Goal: Task Accomplishment & Management: Use online tool/utility

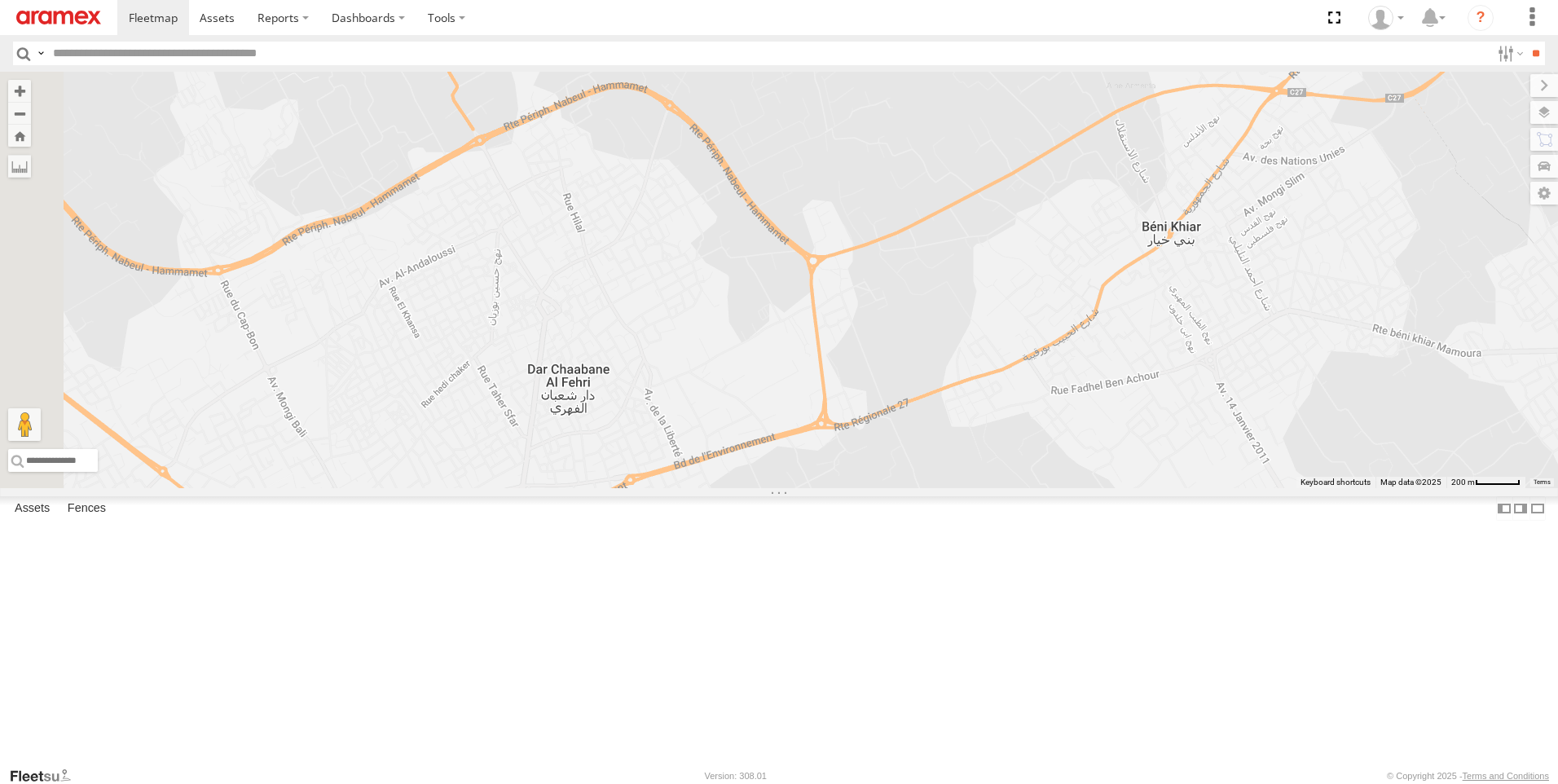
click at [0, 0] on div "245 TU 4330 [GEOGRAPHIC_DATA] branch الميدة الميدة 36.75056 10.78044 241 TU 876…" at bounding box center [0, 0] width 0 height 0
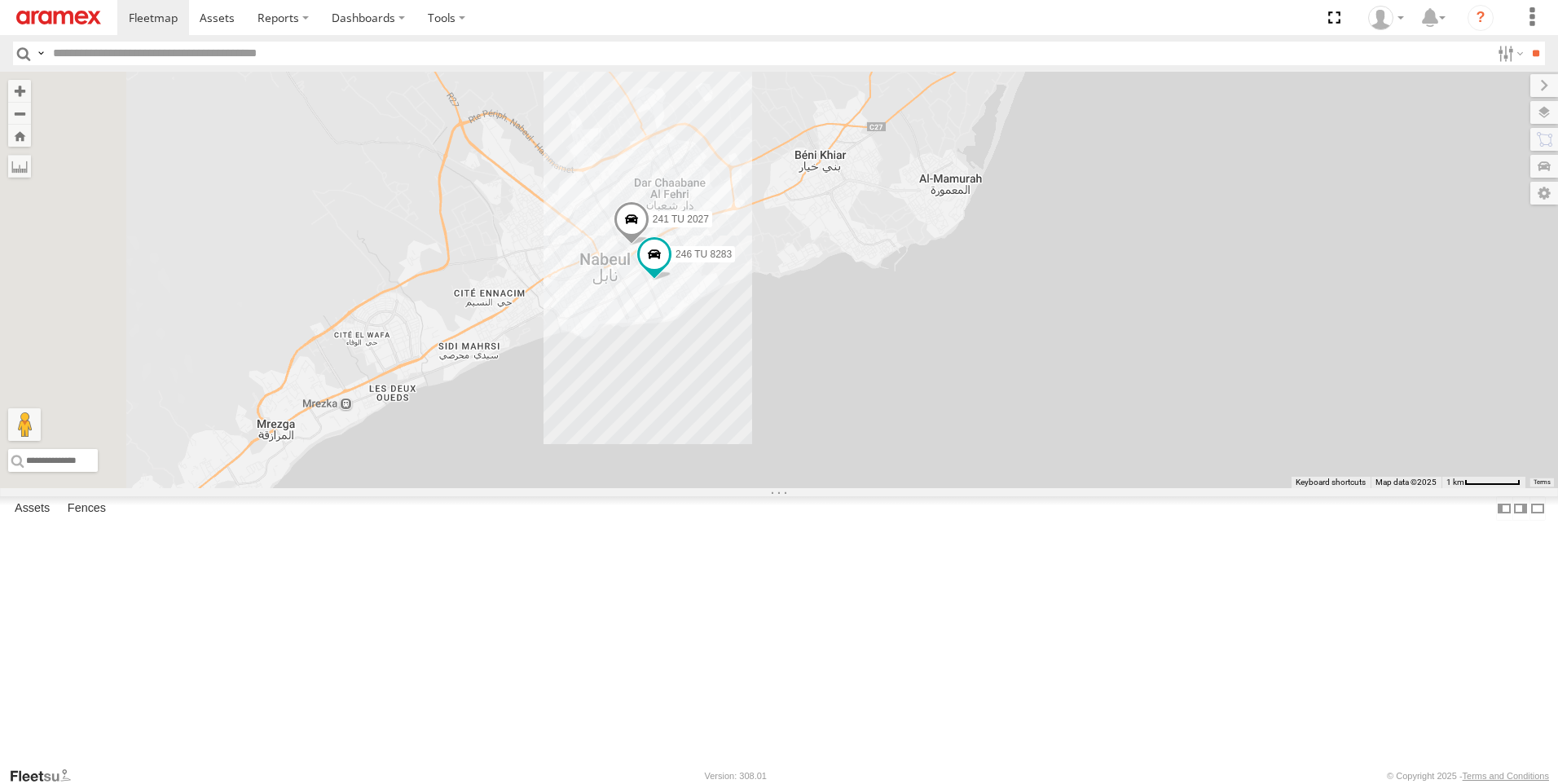
drag, startPoint x: 708, startPoint y: 522, endPoint x: 998, endPoint y: 355, distance: 334.6
click at [998, 355] on div "241 TU 2027 246 TU 8283" at bounding box center [779, 280] width 1558 height 416
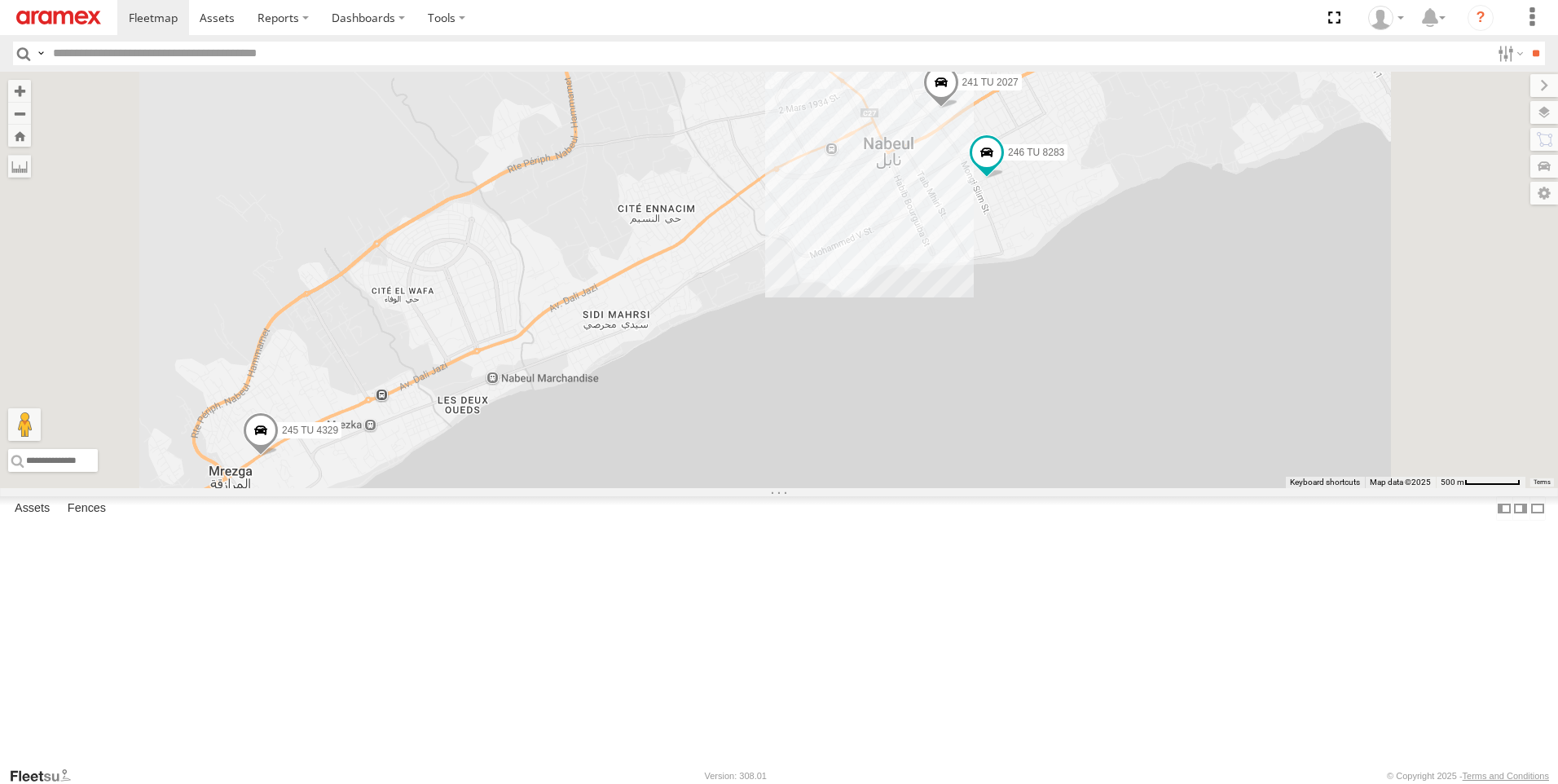
click at [279, 455] on span at bounding box center [261, 433] width 36 height 44
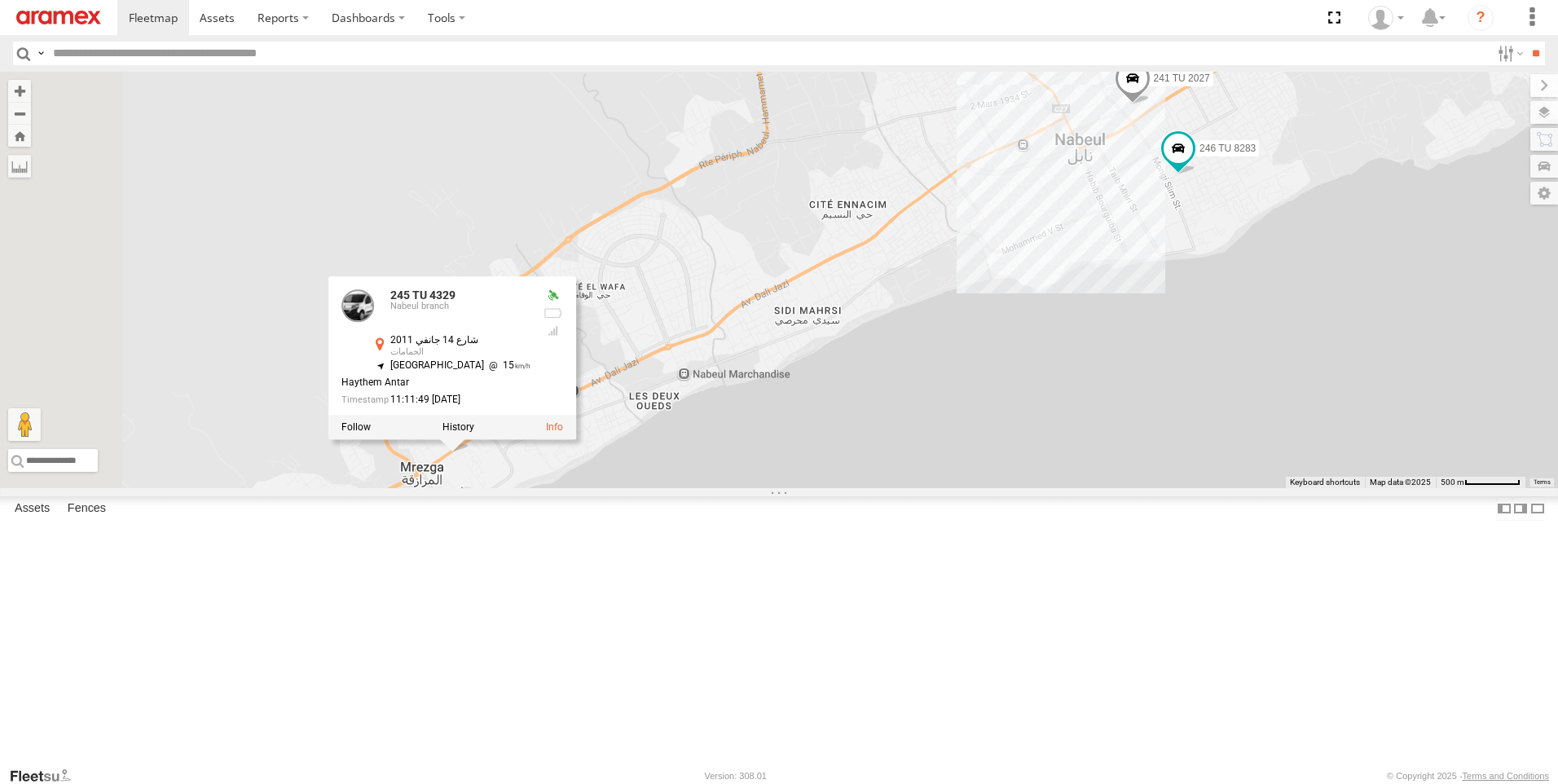
drag, startPoint x: 699, startPoint y: 530, endPoint x: 894, endPoint y: 526, distance: 195.0
click at [894, 488] on div "241 TU 2027 246 TU 8283 245 TU 4329 [GEOGRAPHIC_DATA] , 10.66953 [GEOGRAPHIC_DA…" at bounding box center [779, 280] width 1558 height 416
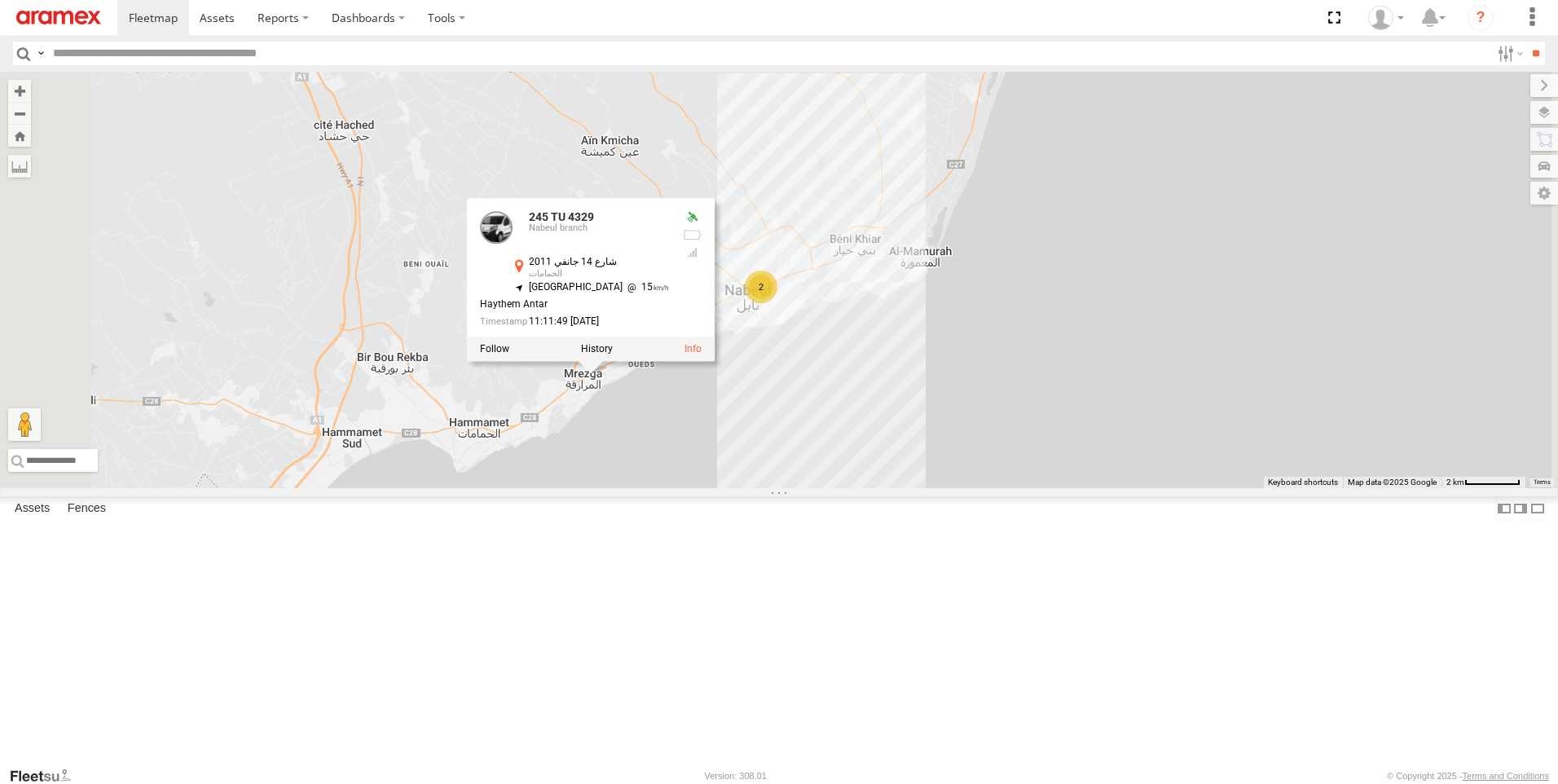
click at [860, 271] on div "245 TU 4329 245 TU 4329 [GEOGRAPHIC_DATA] branch [GEOGRAPHIC_DATA] , 10.66953 […" at bounding box center [779, 280] width 1558 height 416
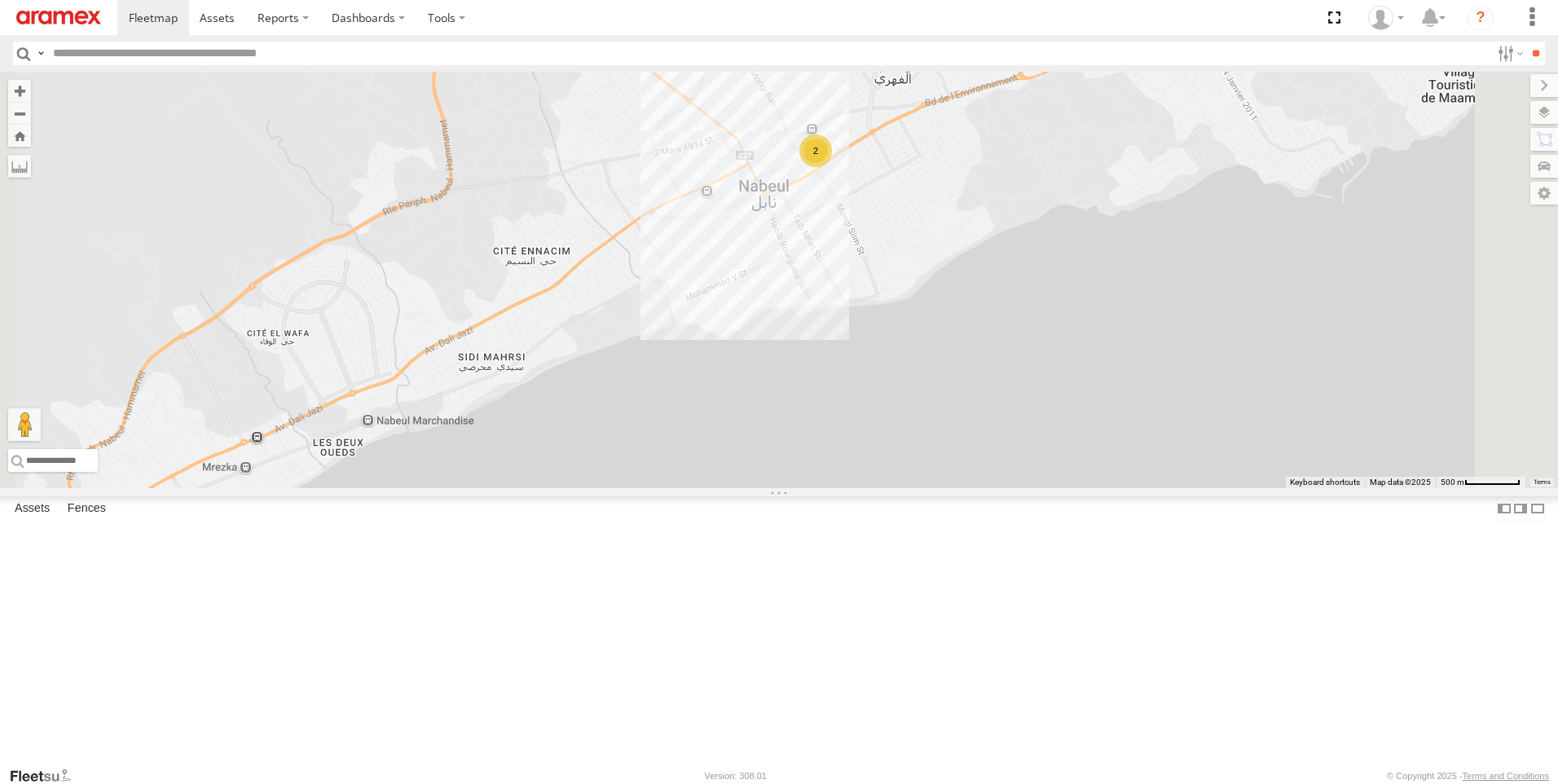
drag, startPoint x: 1028, startPoint y: 416, endPoint x: 1013, endPoint y: 588, distance: 172.7
click at [1013, 488] on div "2" at bounding box center [779, 280] width 1558 height 416
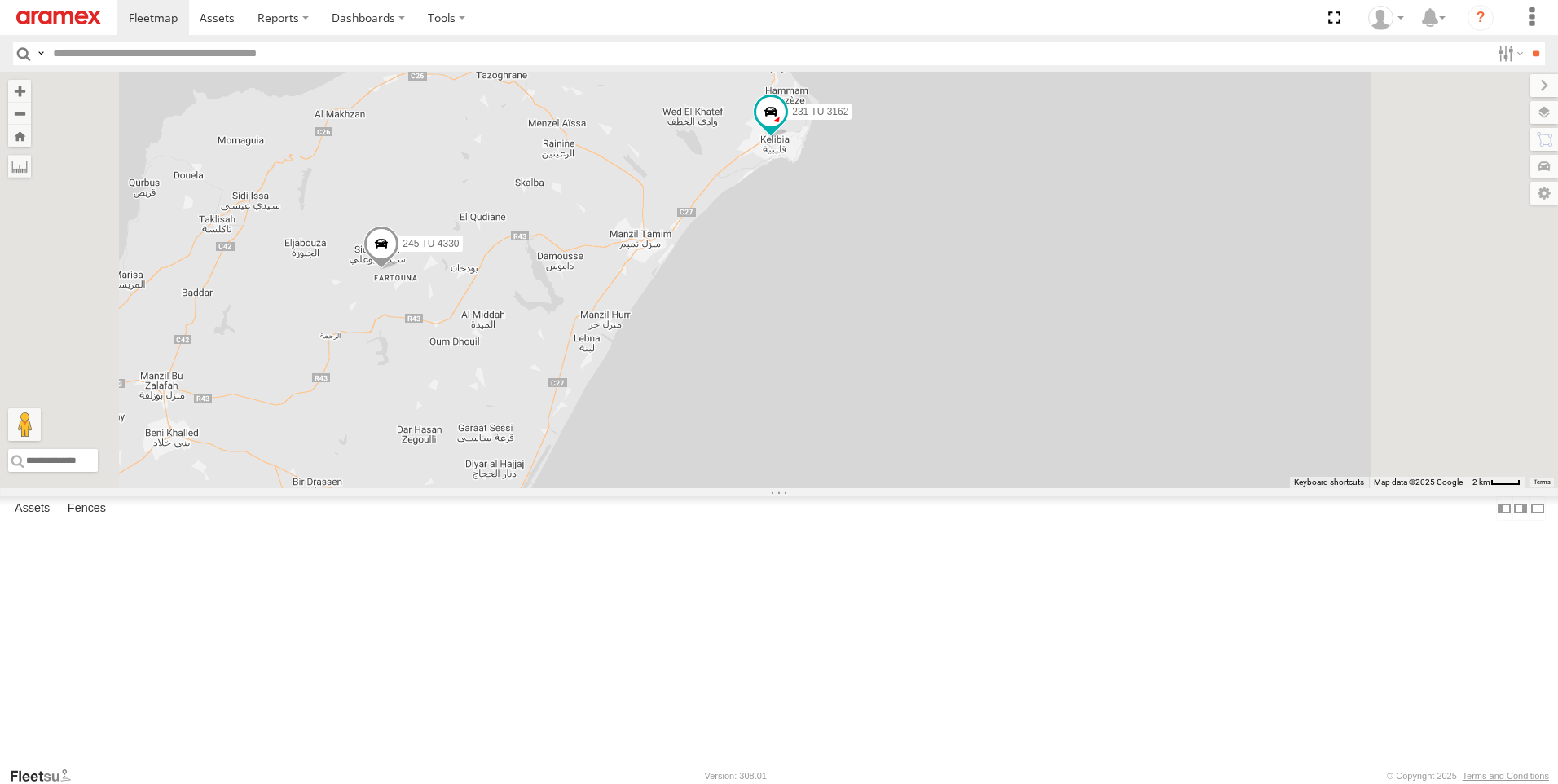
drag, startPoint x: 704, startPoint y: 150, endPoint x: 732, endPoint y: 302, distance: 154.6
click at [732, 302] on div "245 TU 4330 247 TU 7028 231 TU 3162 2" at bounding box center [779, 280] width 1558 height 416
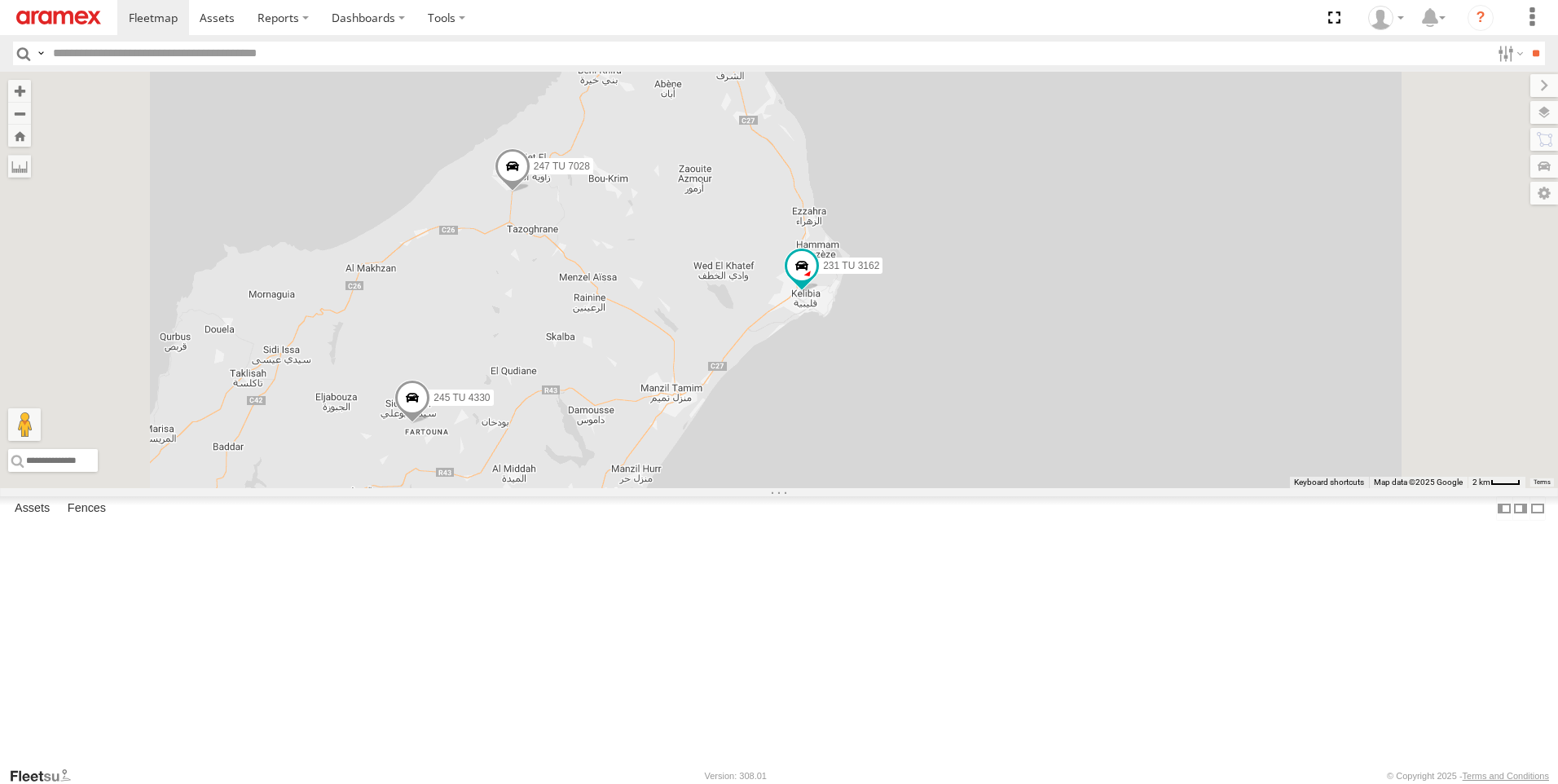
click at [530, 193] on span at bounding box center [512, 170] width 36 height 44
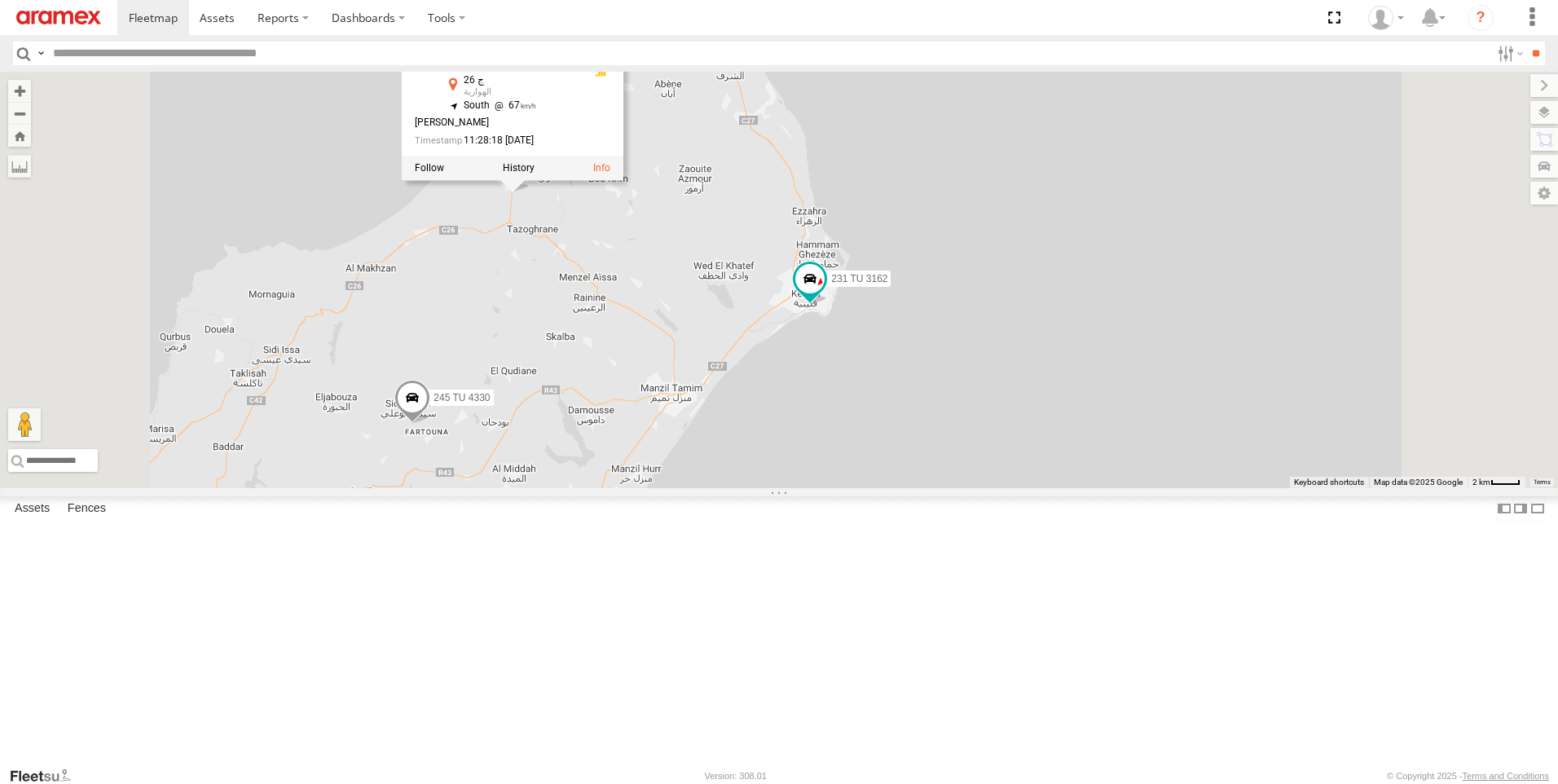
click at [829, 383] on div "245 TU 4330 241 TU 8769 247 TU 7028 231 TU 3162 2 247 TU 7028 [GEOGRAPHIC_DATA]…" at bounding box center [779, 280] width 1558 height 416
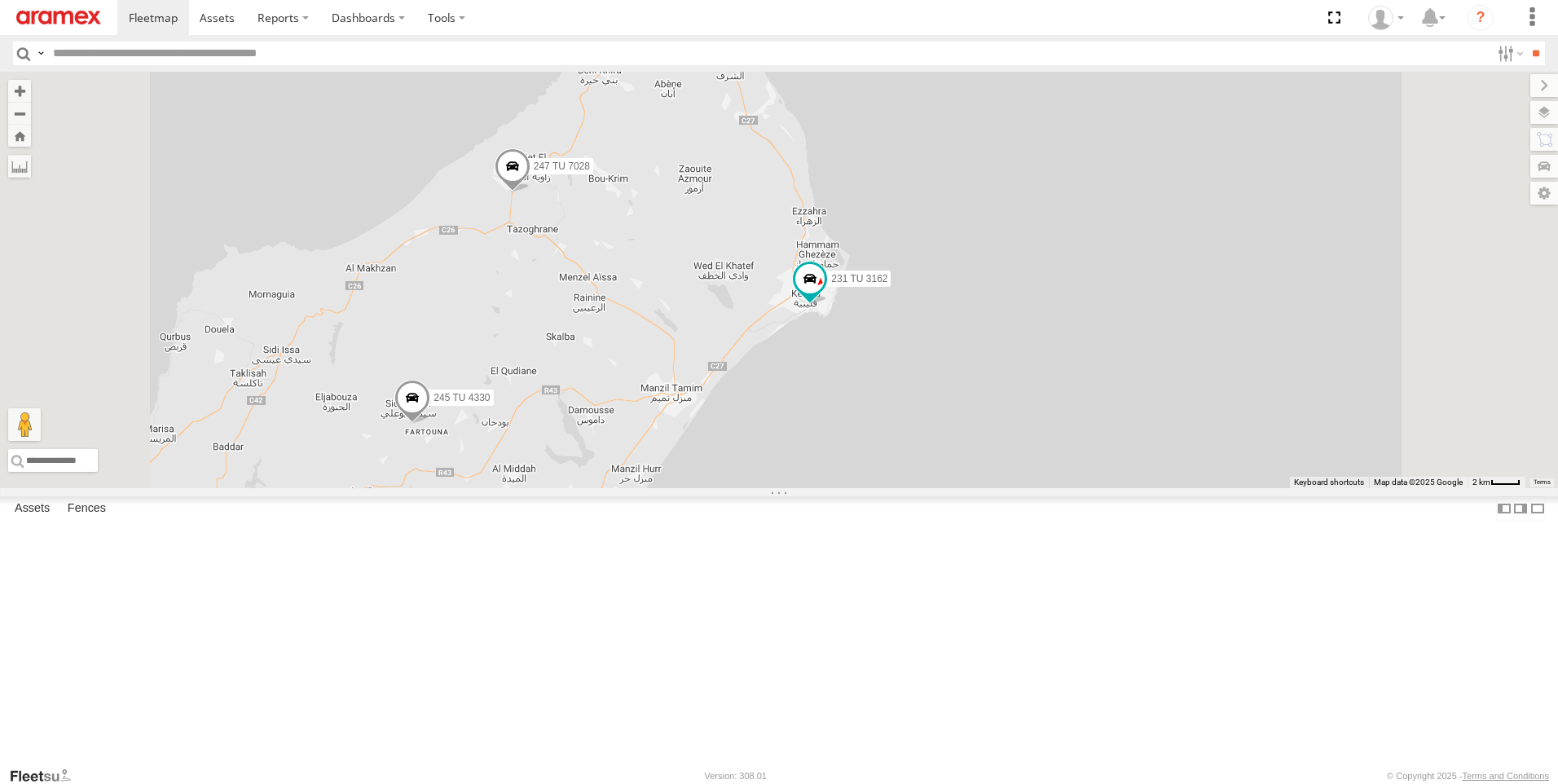
click at [845, 389] on div "245 TU 4330 241 TU 8769 247 TU 7028 231 TU 3162 2" at bounding box center [779, 280] width 1558 height 416
click at [1281, 338] on div "245 TU 4330 241 TU 8769 247 TU 7028 231 TU 3162 2" at bounding box center [779, 280] width 1558 height 416
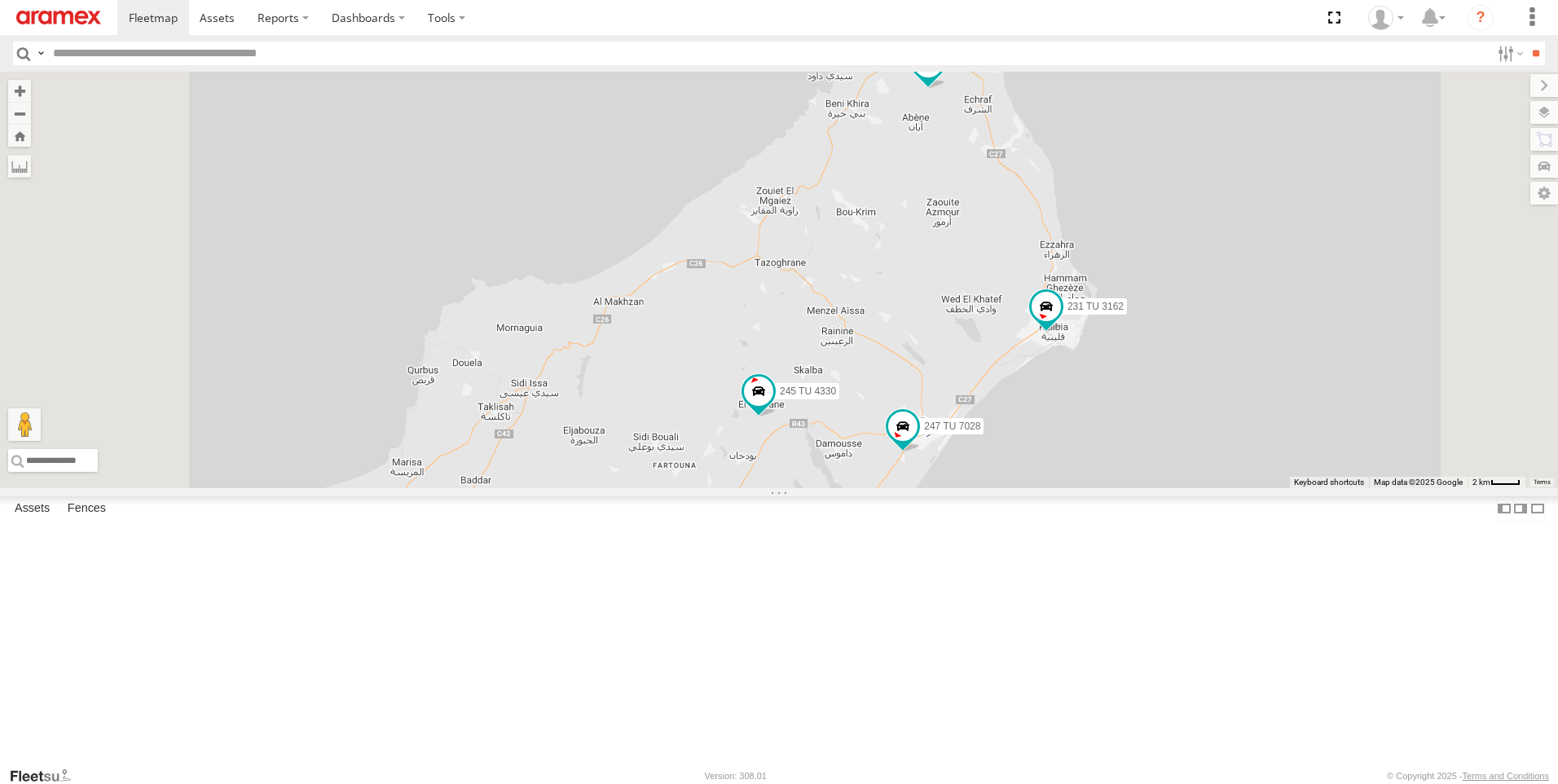
drag, startPoint x: 1004, startPoint y: 608, endPoint x: 985, endPoint y: 545, distance: 65.8
click at [985, 488] on div "245 TU 4330 241 TU 8769 247 TU 7028 231 TU 3162" at bounding box center [779, 280] width 1558 height 416
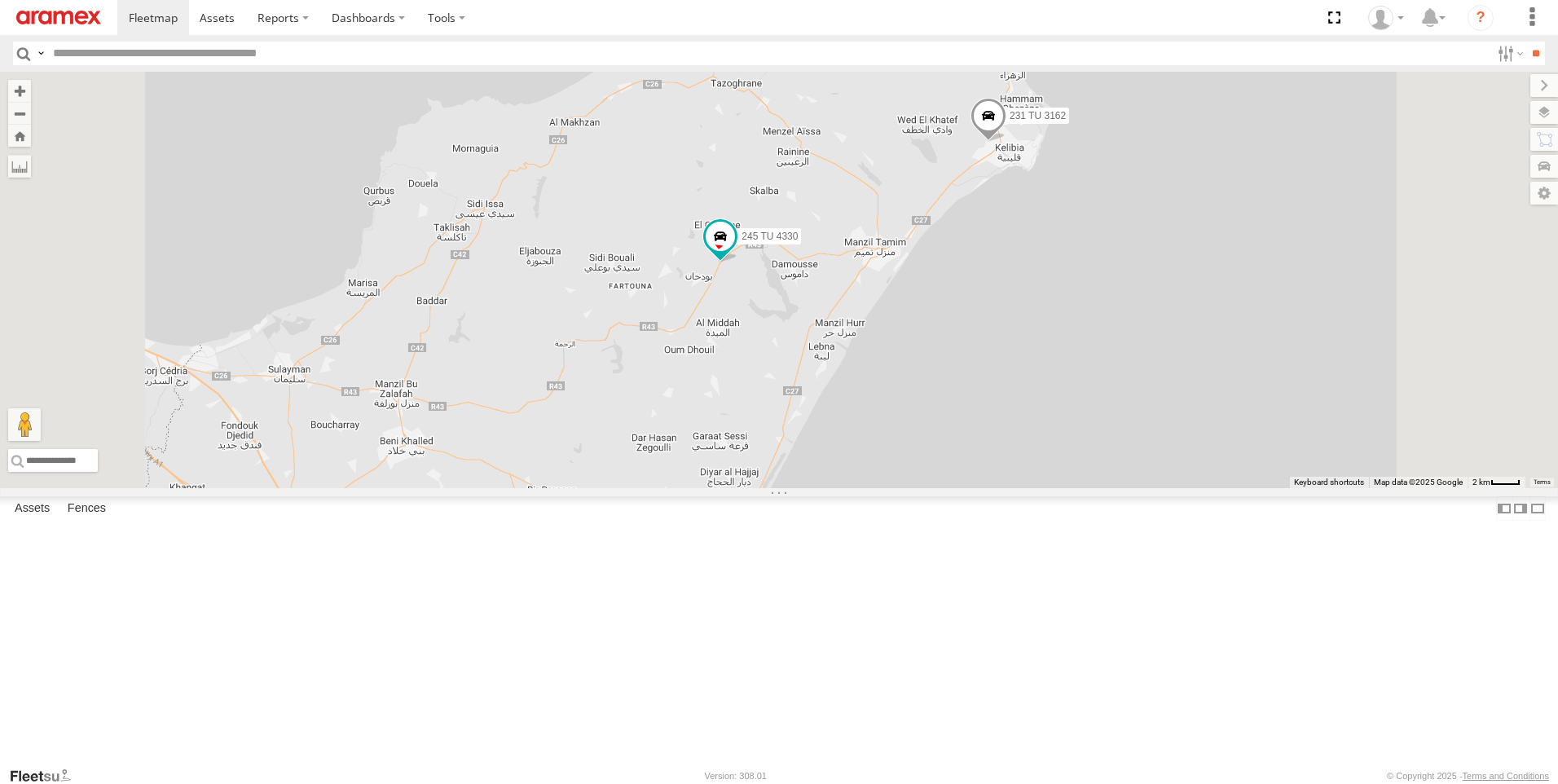
click at [1444, 279] on div "245 TU 4330 247 TU 7028 231 TU 3162" at bounding box center [779, 280] width 1558 height 416
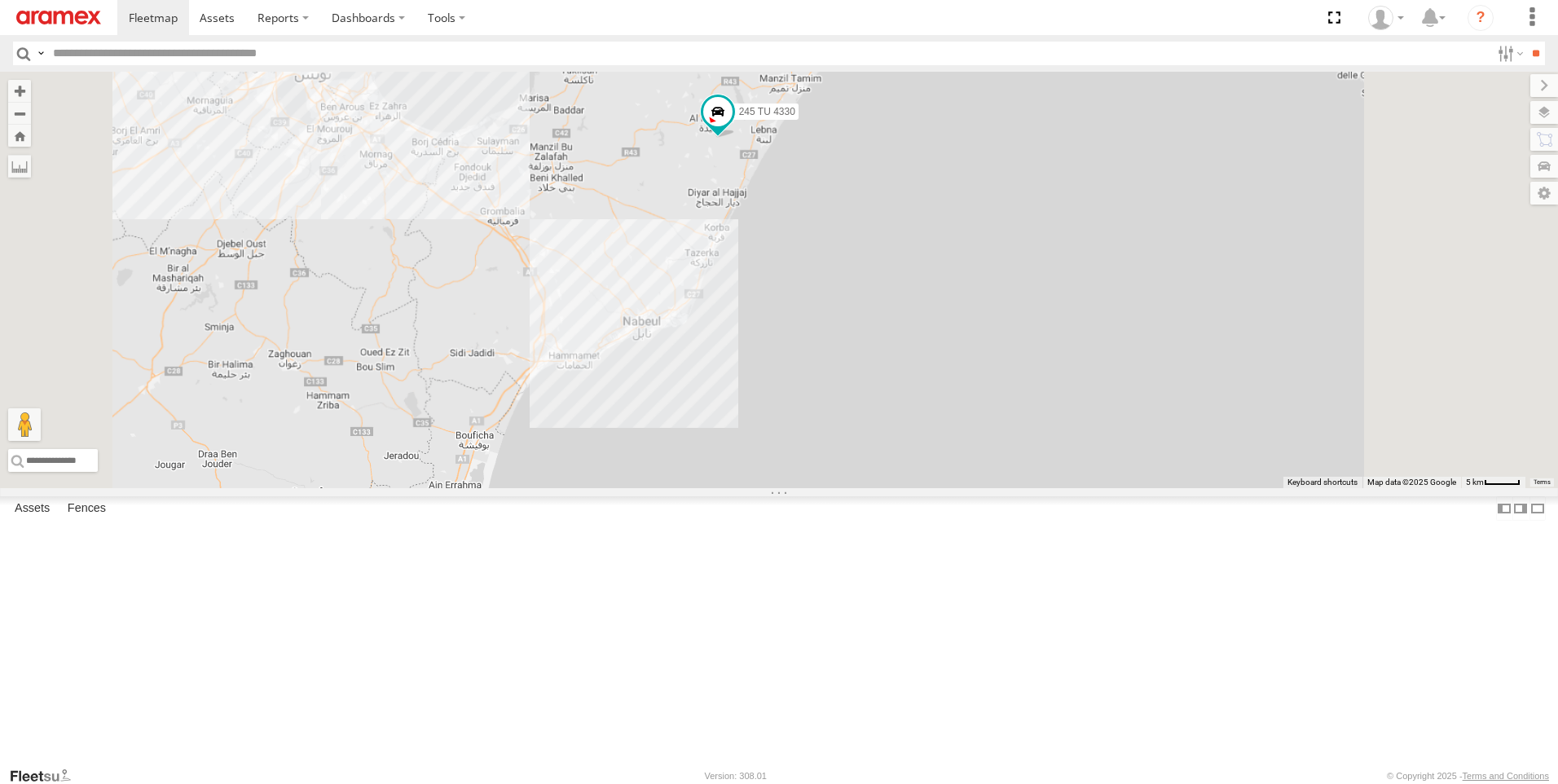
drag, startPoint x: 855, startPoint y: 698, endPoint x: 843, endPoint y: 362, distance: 336.2
click at [843, 362] on div "245 TU 4330 231 TU 3162 241 TU 8769" at bounding box center [779, 280] width 1558 height 416
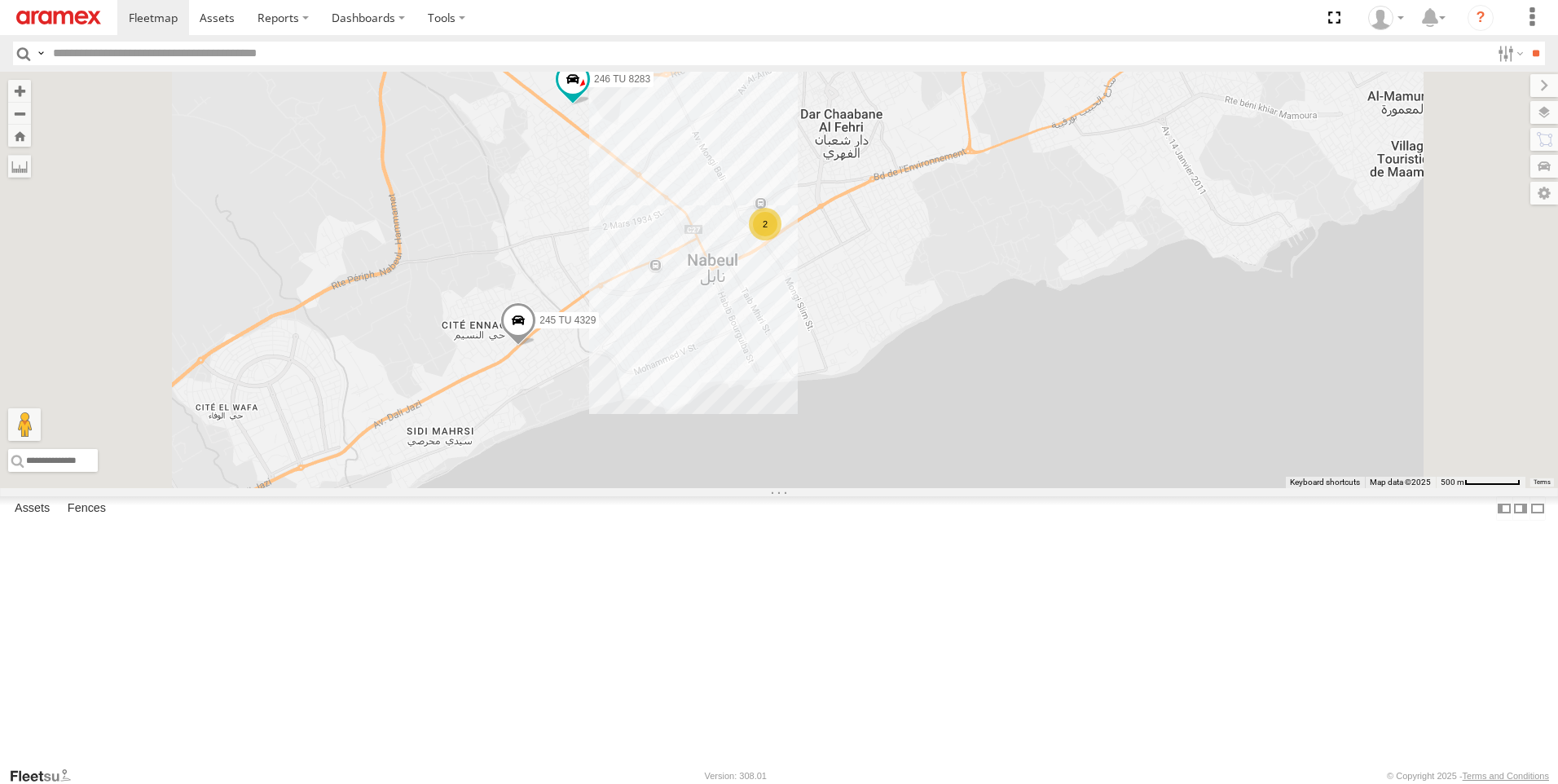
click at [537, 347] on span at bounding box center [519, 324] width 36 height 44
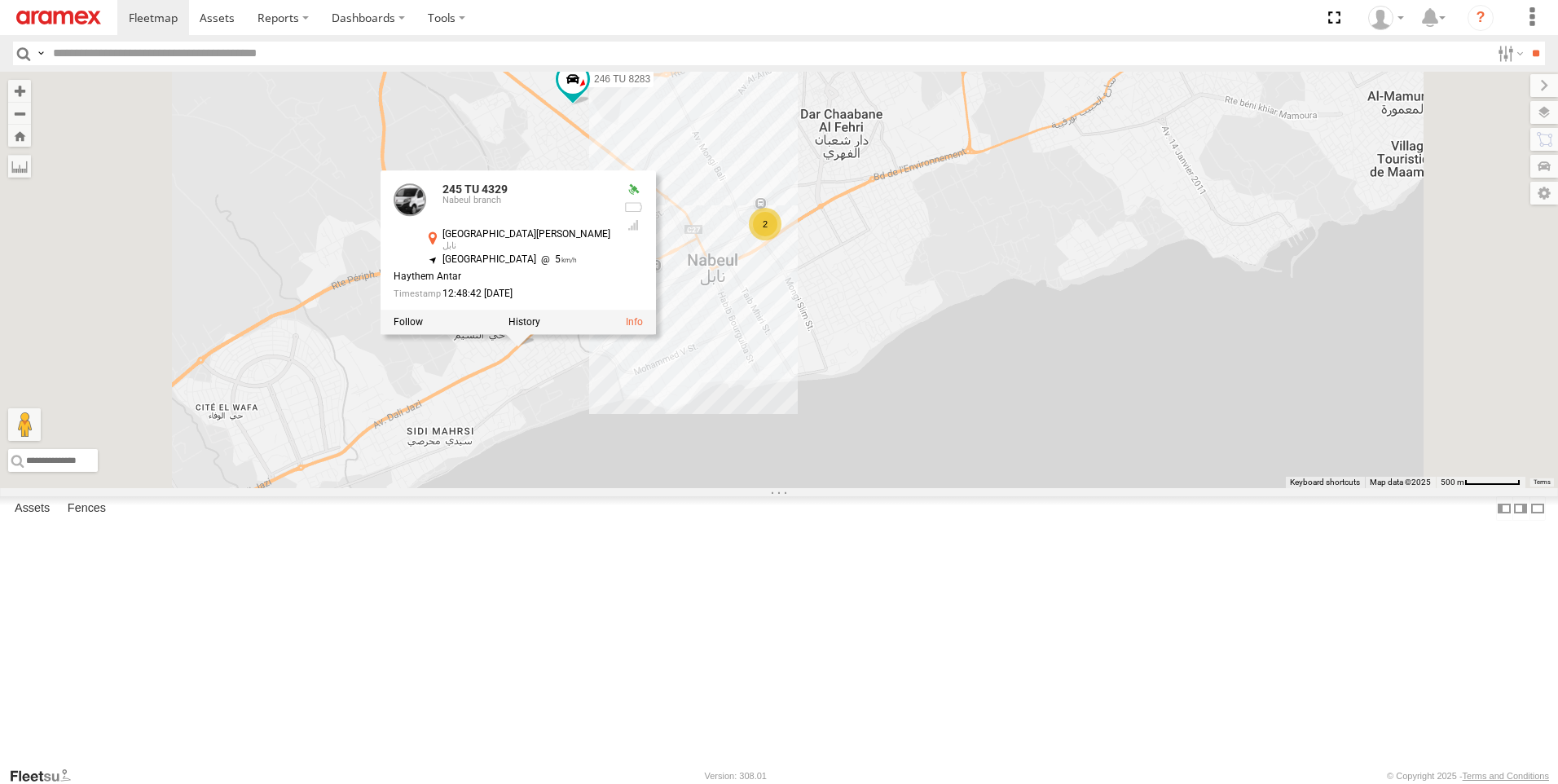
click at [949, 488] on div "245 TU 4329 246 TU 8283 2 245 TU 4329 Nabeul branch شارع الهادي نويرة نابل 36.4…" at bounding box center [779, 280] width 1558 height 416
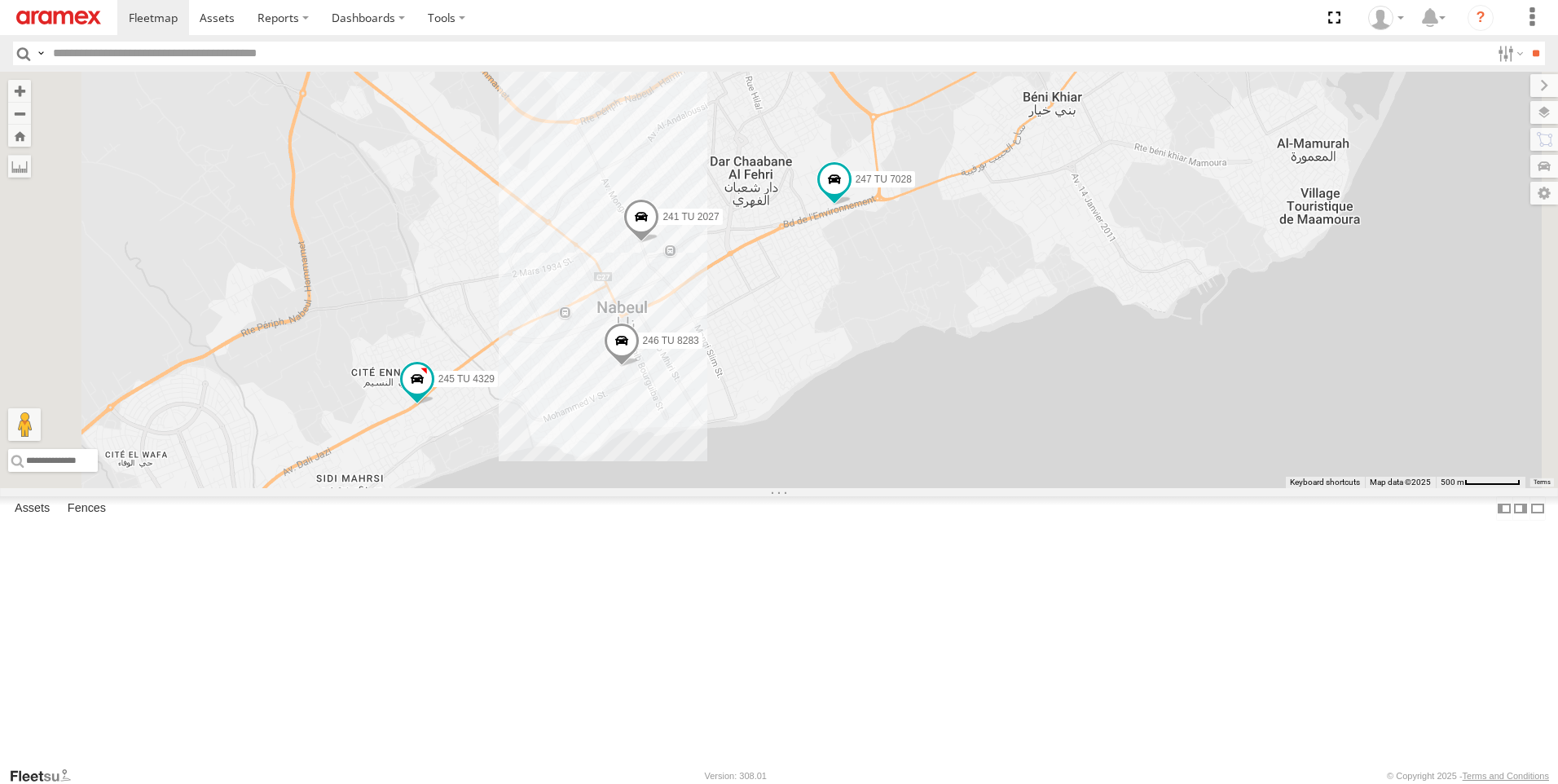
click at [659, 243] on span at bounding box center [641, 221] width 36 height 44
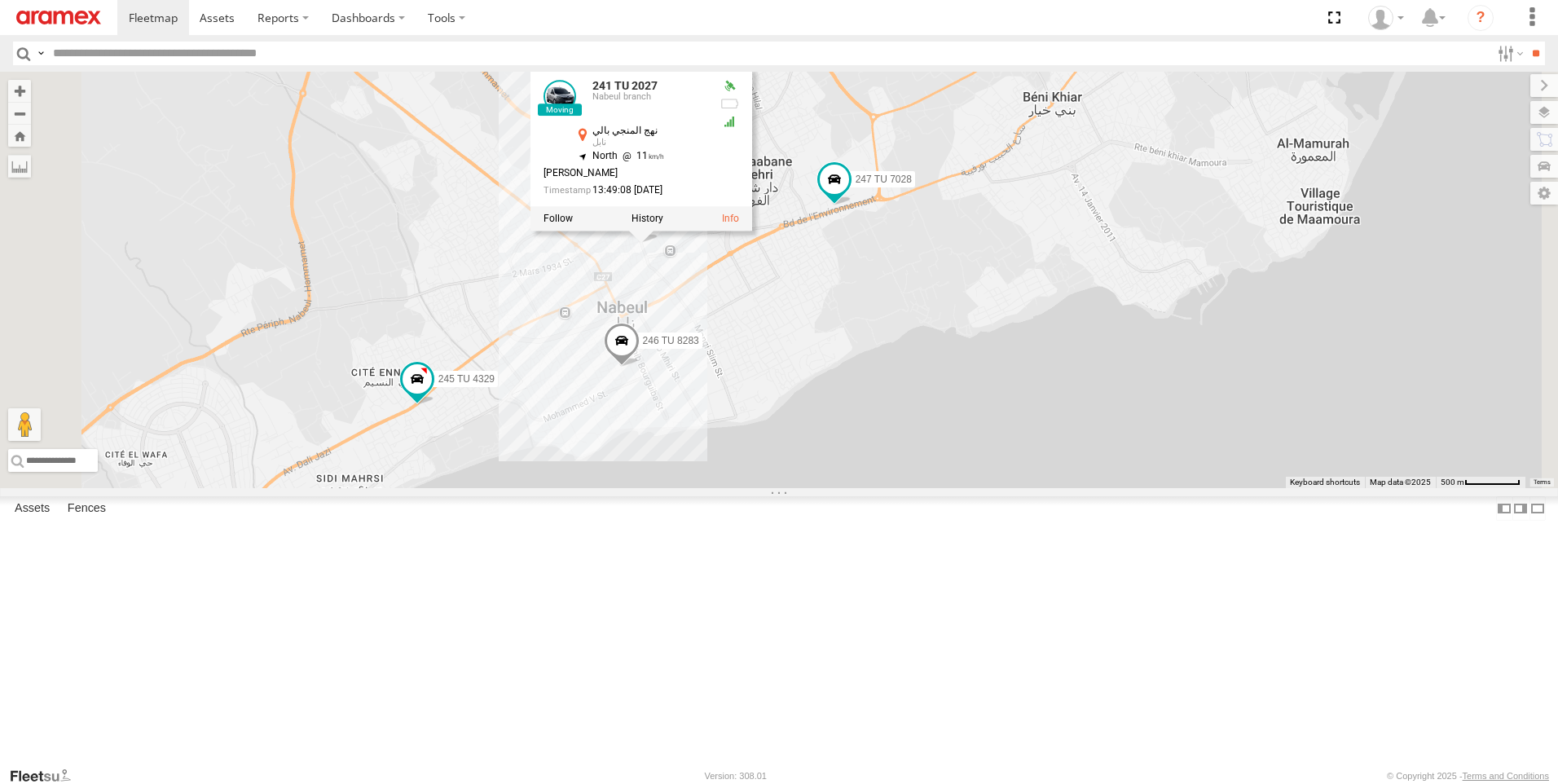
click at [821, 403] on div "245 TU 4330 245 TU 4329 241 TU 2027 247 TU 7028 246 TU 8283 241 TU 2027 Nabeul …" at bounding box center [779, 280] width 1558 height 416
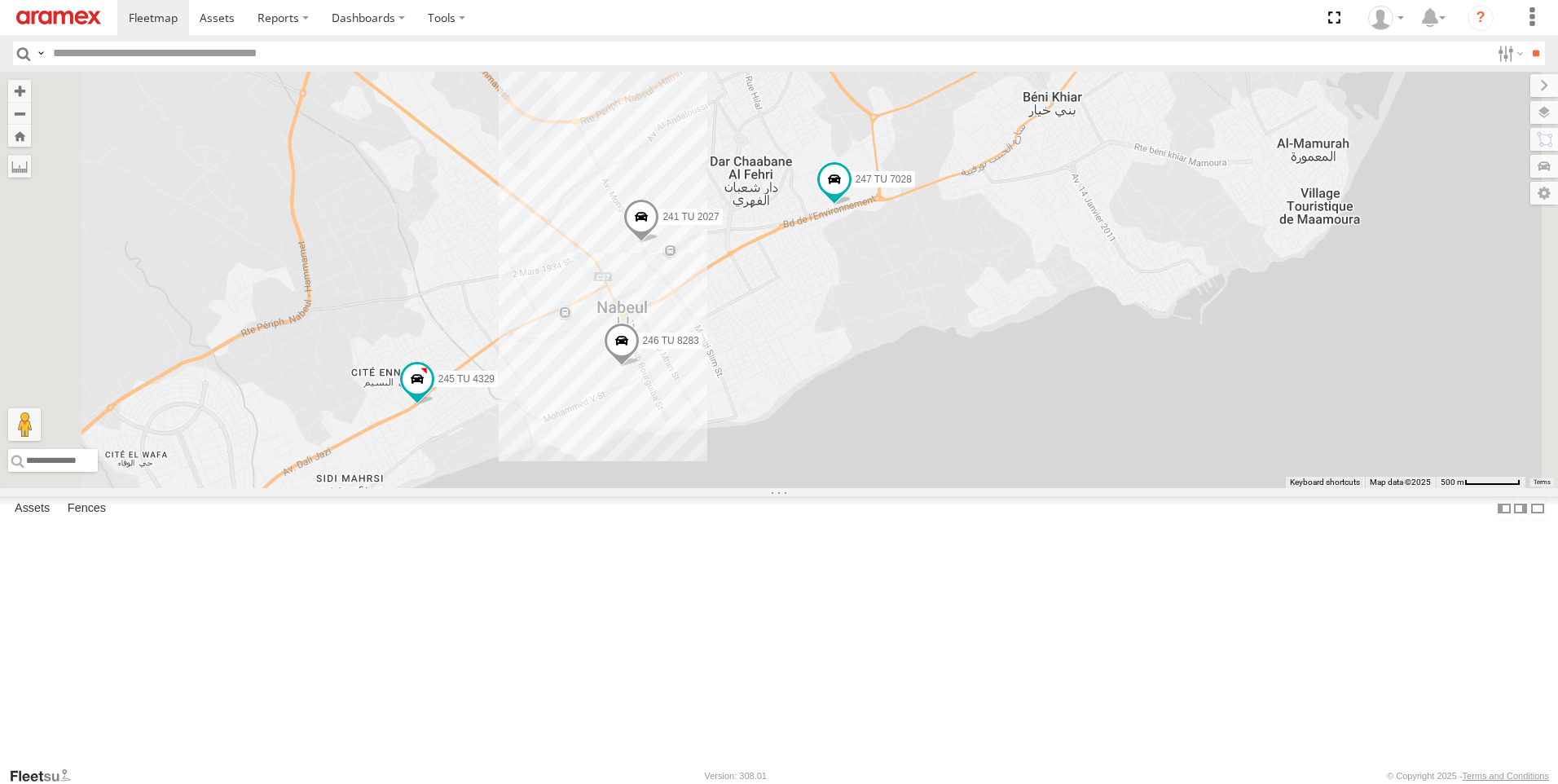
click at [659, 243] on span at bounding box center [641, 221] width 36 height 44
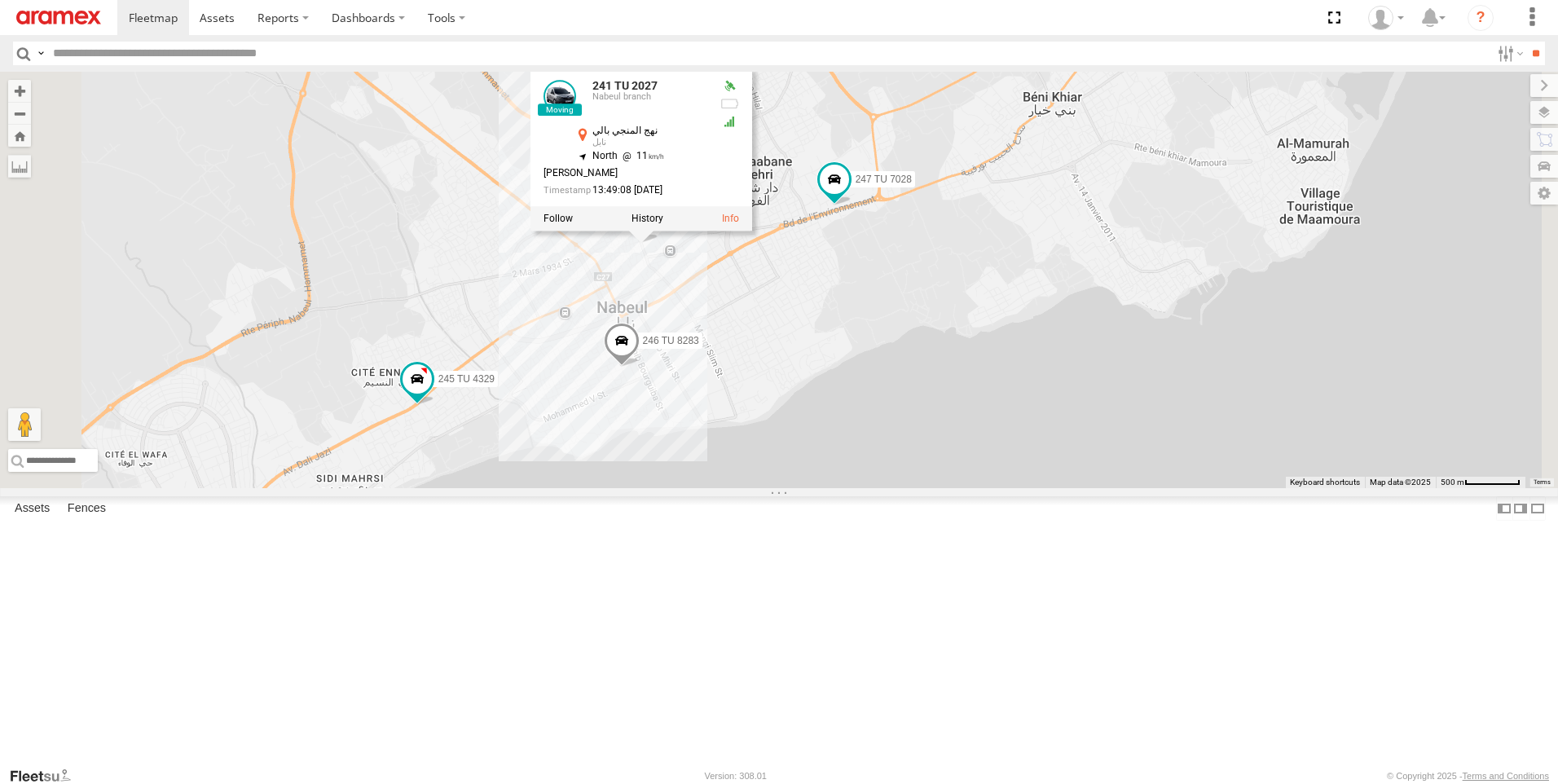
click at [668, 421] on div "245 TU 4330 245 TU 4329 241 TU 2027 247 TU 7028 246 TU 8283 241 TU 2027 Nabeul …" at bounding box center [779, 280] width 1558 height 416
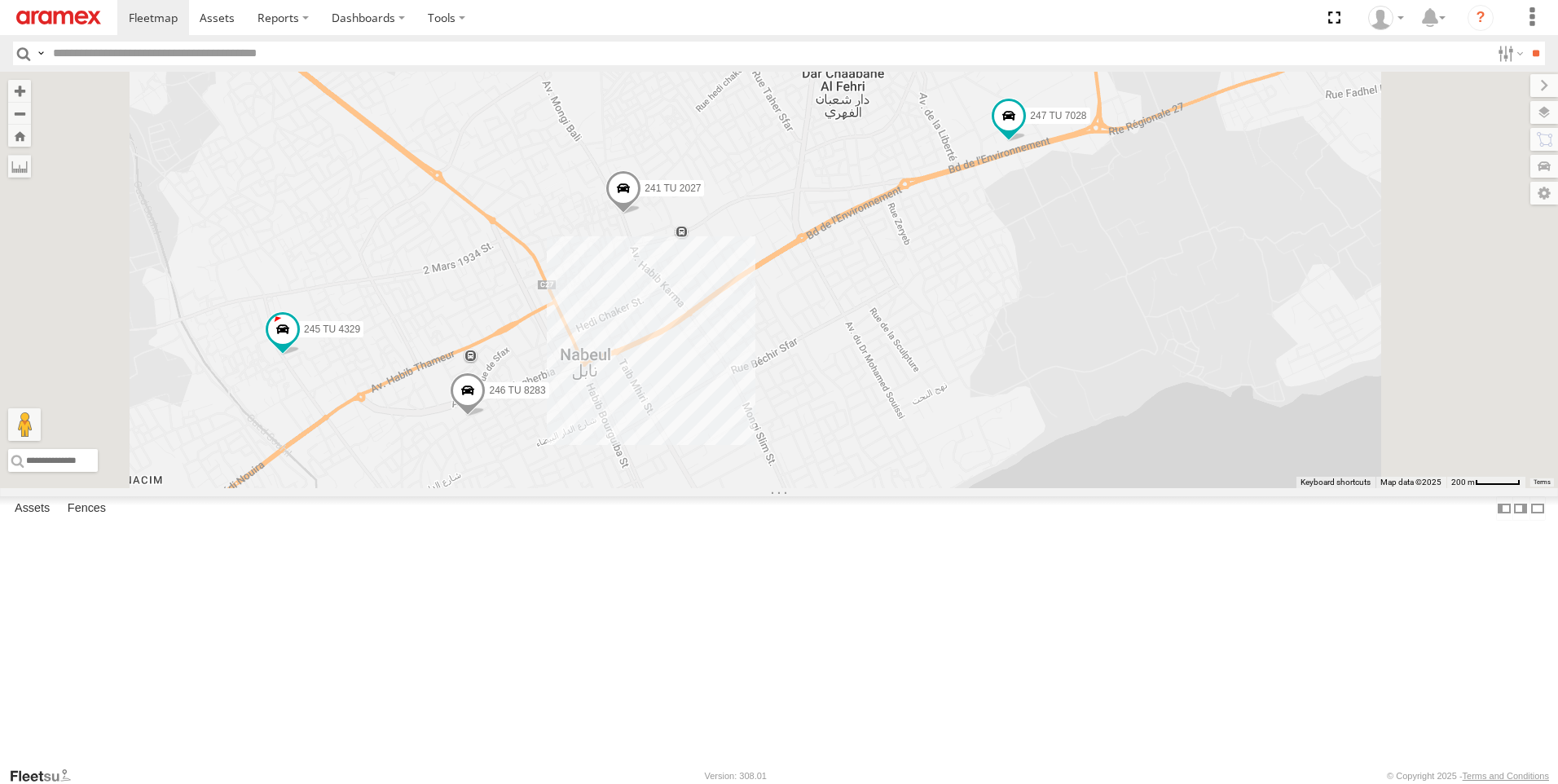
click at [641, 213] on span at bounding box center [623, 191] width 36 height 44
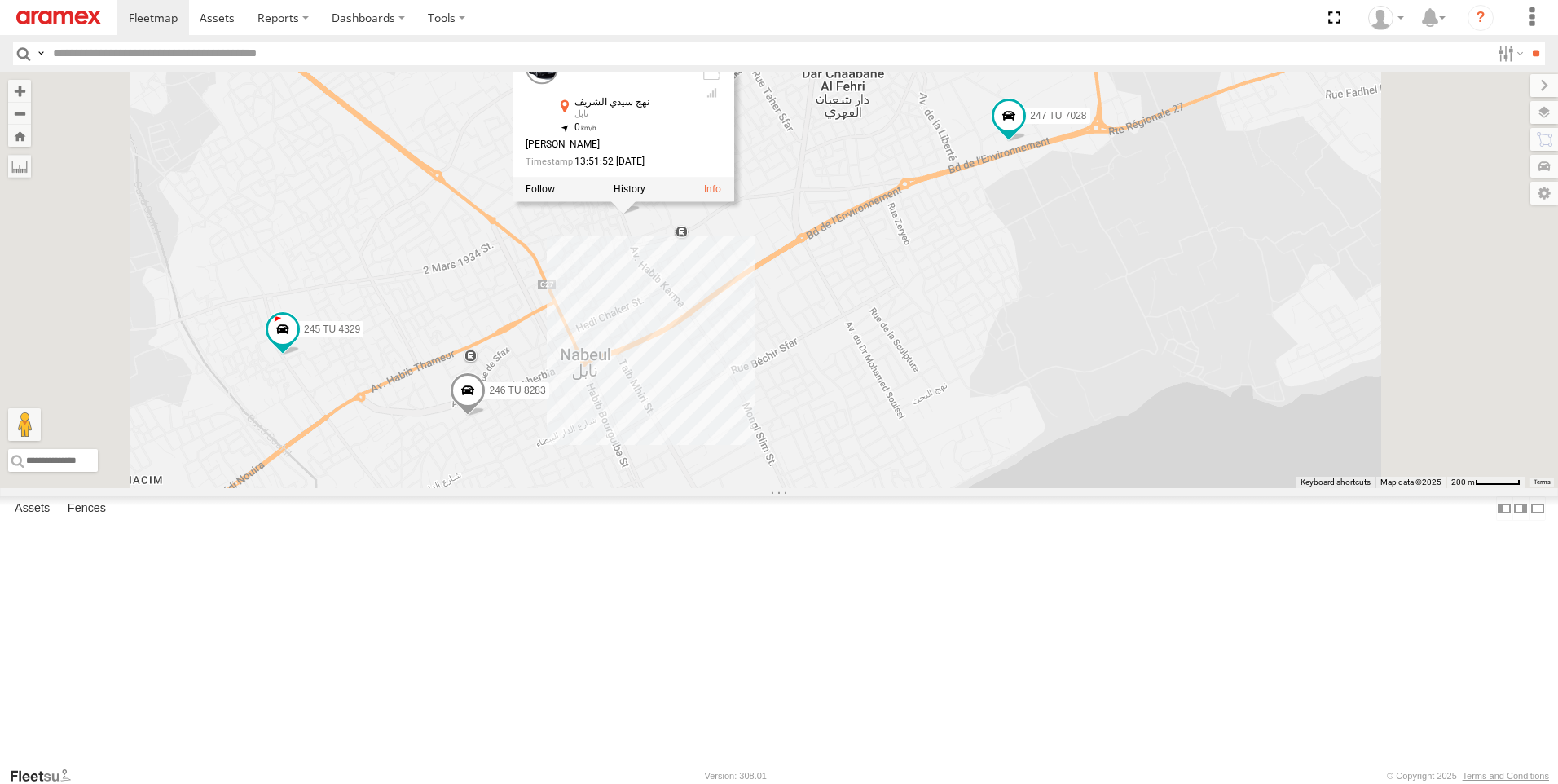
click at [801, 390] on div "241 TU 2027 247 TU 7028 245 TU 4329 246 TU 8283 241 TU 2027 Nabeul branch نهج س…" at bounding box center [779, 280] width 1558 height 416
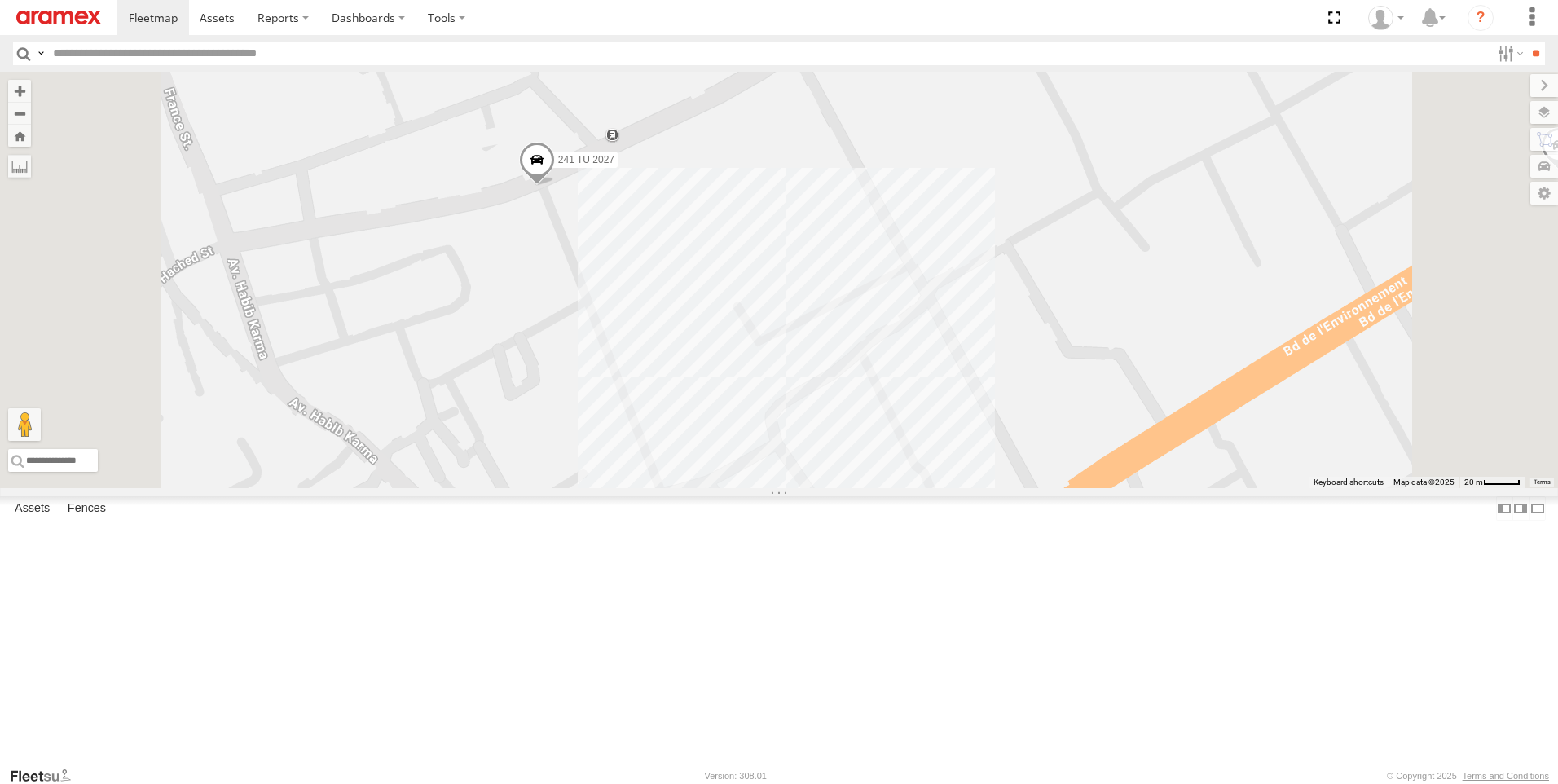
click at [555, 185] on span at bounding box center [538, 163] width 36 height 44
click at [916, 363] on div "241 TU 2027 247 TU 7028 245 TU 4329 246 TU 8283 241 TU 2027 Nabeul branch شارع …" at bounding box center [779, 280] width 1558 height 416
